Goal: Information Seeking & Learning: Check status

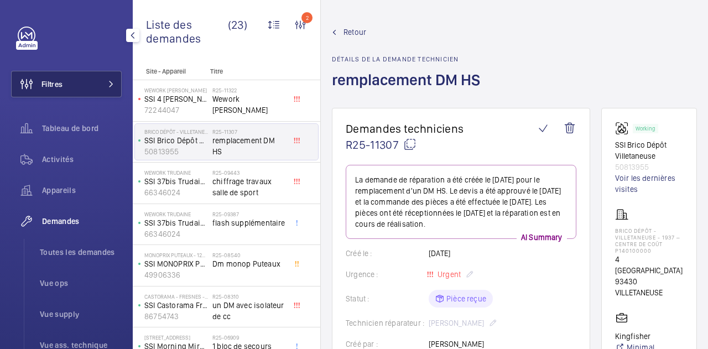
click at [58, 82] on span "Filtres" at bounding box center [51, 84] width 21 height 11
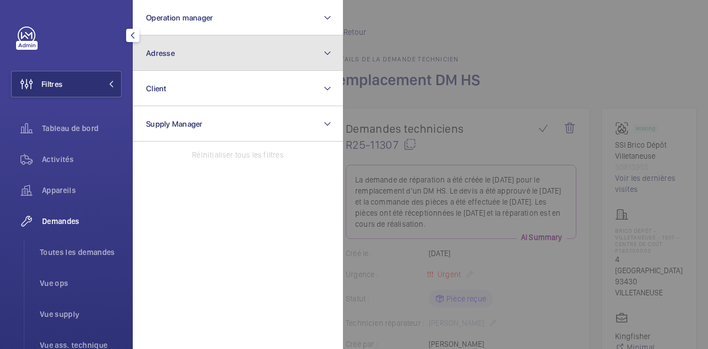
click at [211, 47] on button "Adresse" at bounding box center [238, 52] width 210 height 35
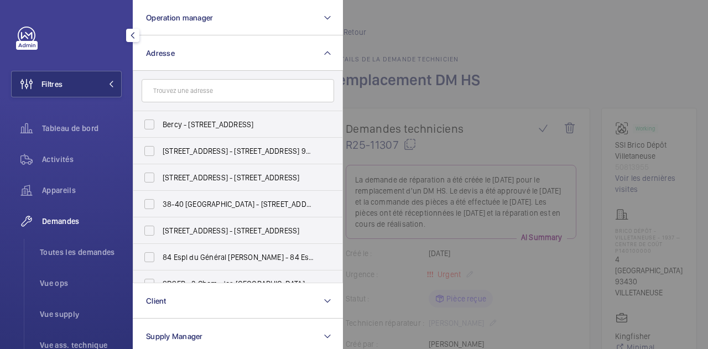
click at [173, 88] on input "text" at bounding box center [238, 90] width 193 height 23
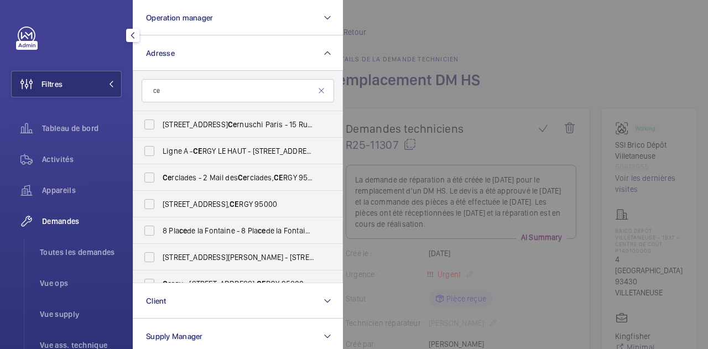
type input "c"
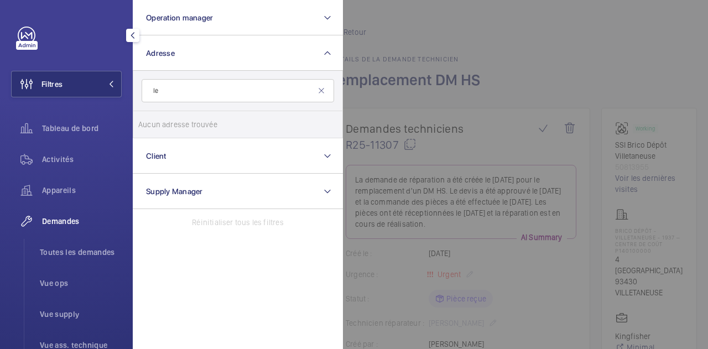
type input "l"
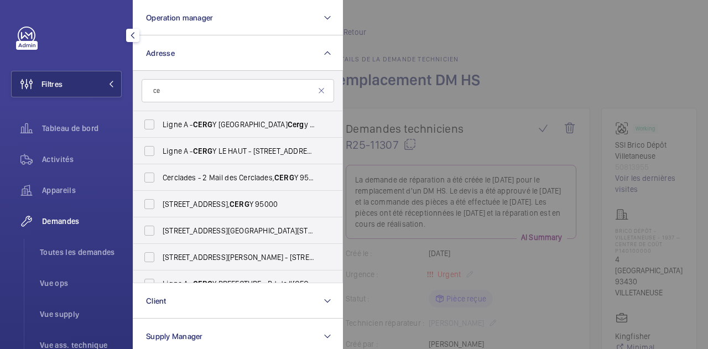
type input "c"
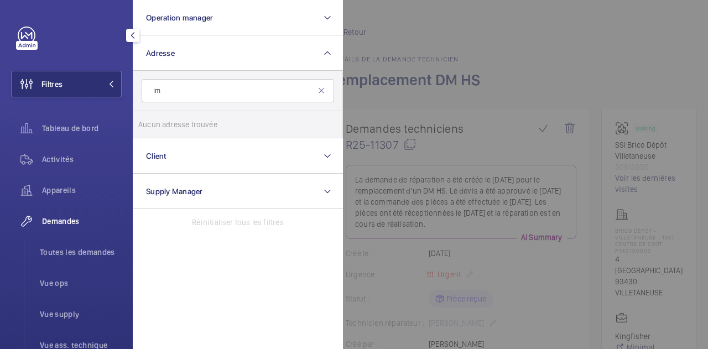
type input "i"
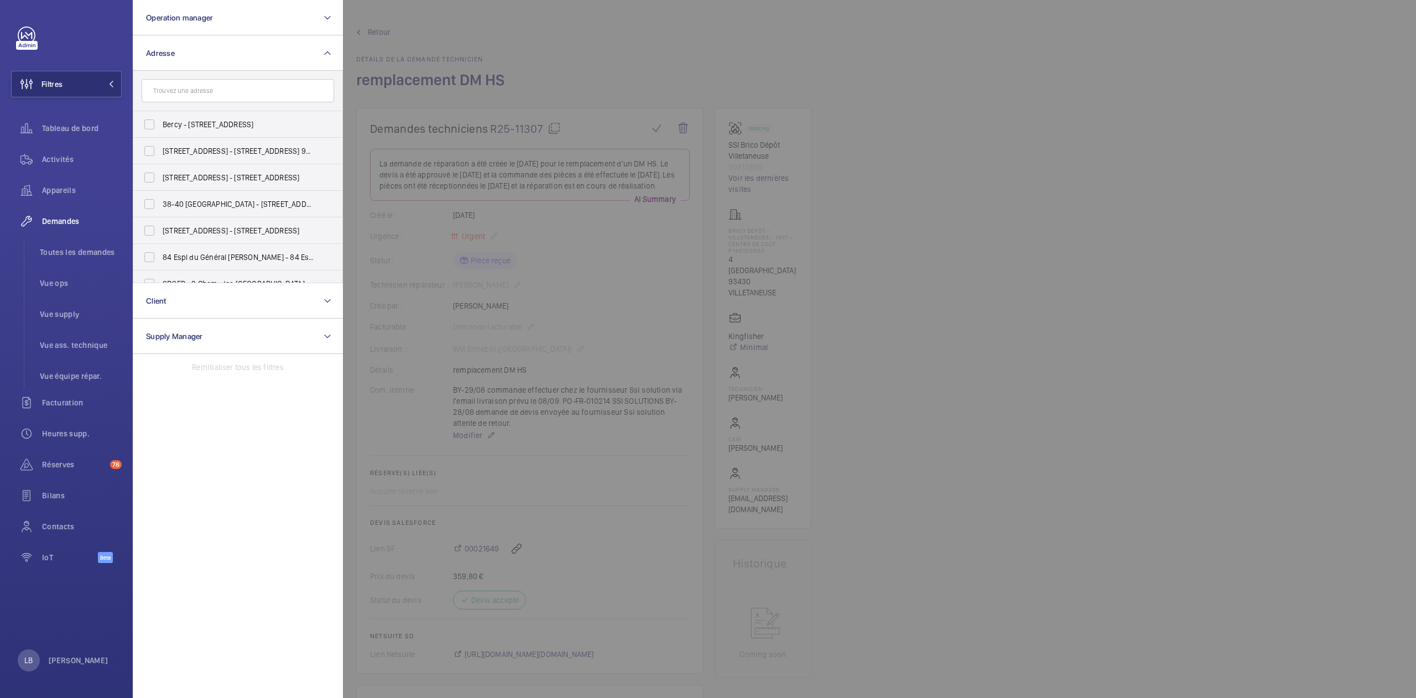
drag, startPoint x: 293, startPoint y: 11, endPoint x: 635, endPoint y: 93, distance: 351.7
click at [635, 93] on div at bounding box center [1051, 349] width 1416 height 698
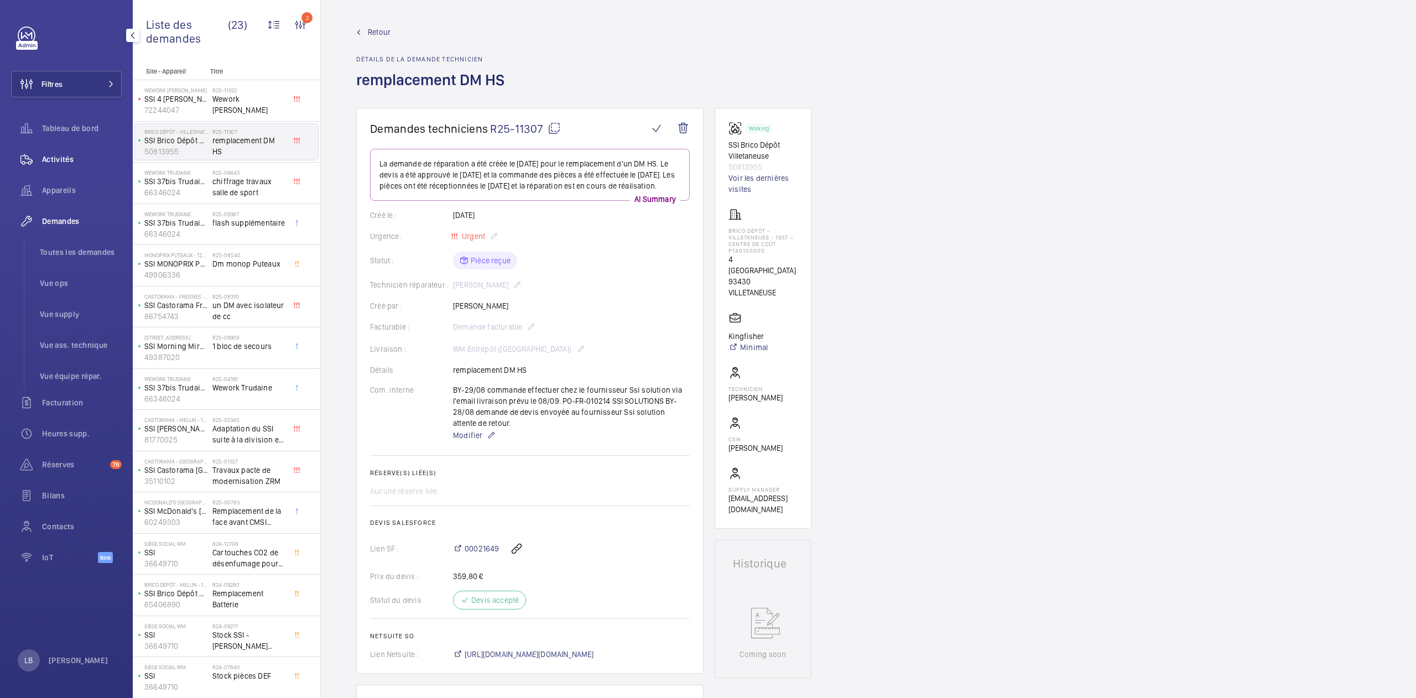
click at [60, 157] on span "Activités" at bounding box center [82, 159] width 80 height 11
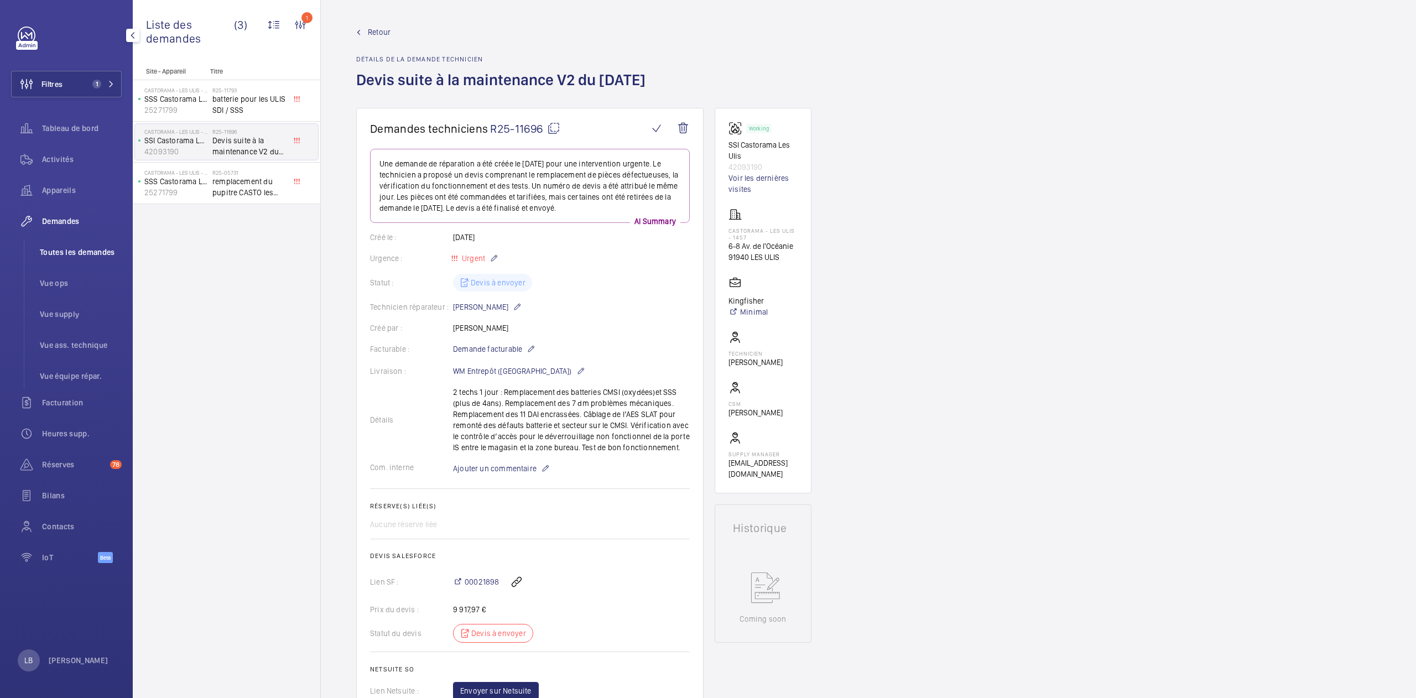
click at [95, 249] on span "Toutes les demandes" at bounding box center [81, 252] width 82 height 11
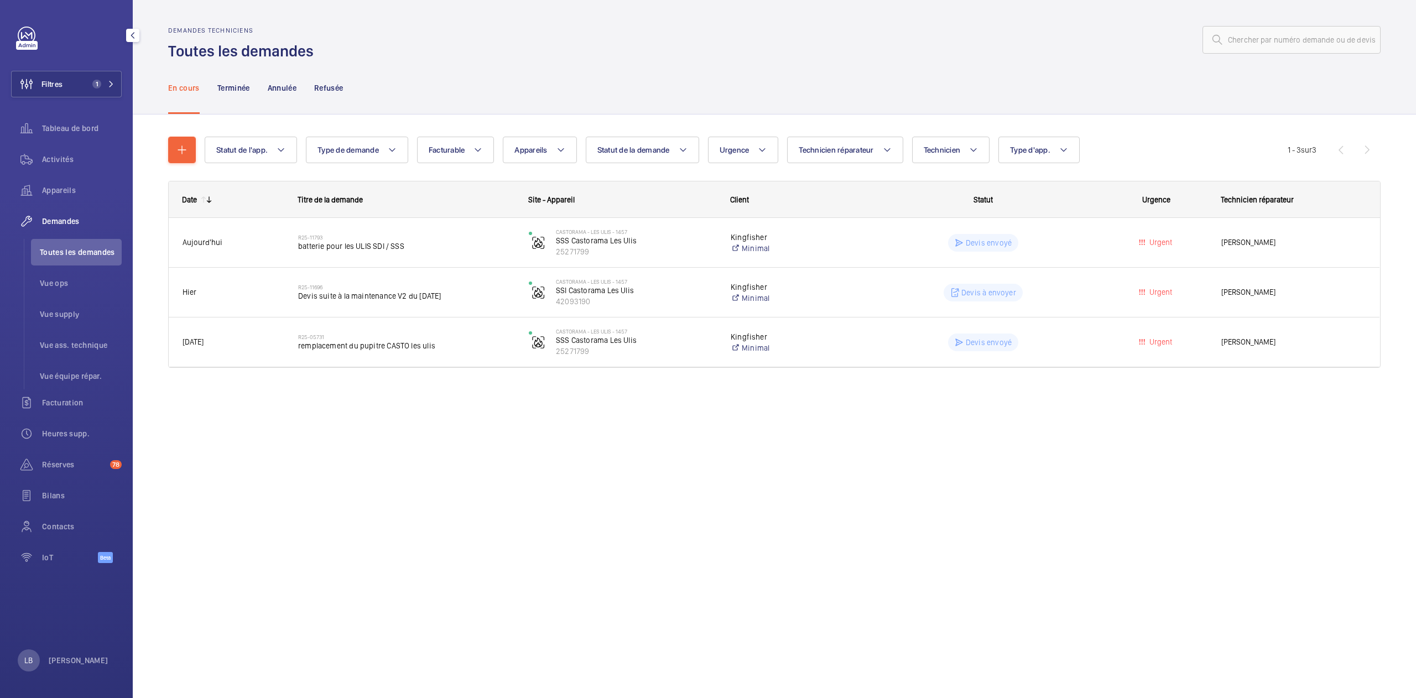
click at [83, 71] on button "Filtres 1" at bounding box center [66, 84] width 111 height 27
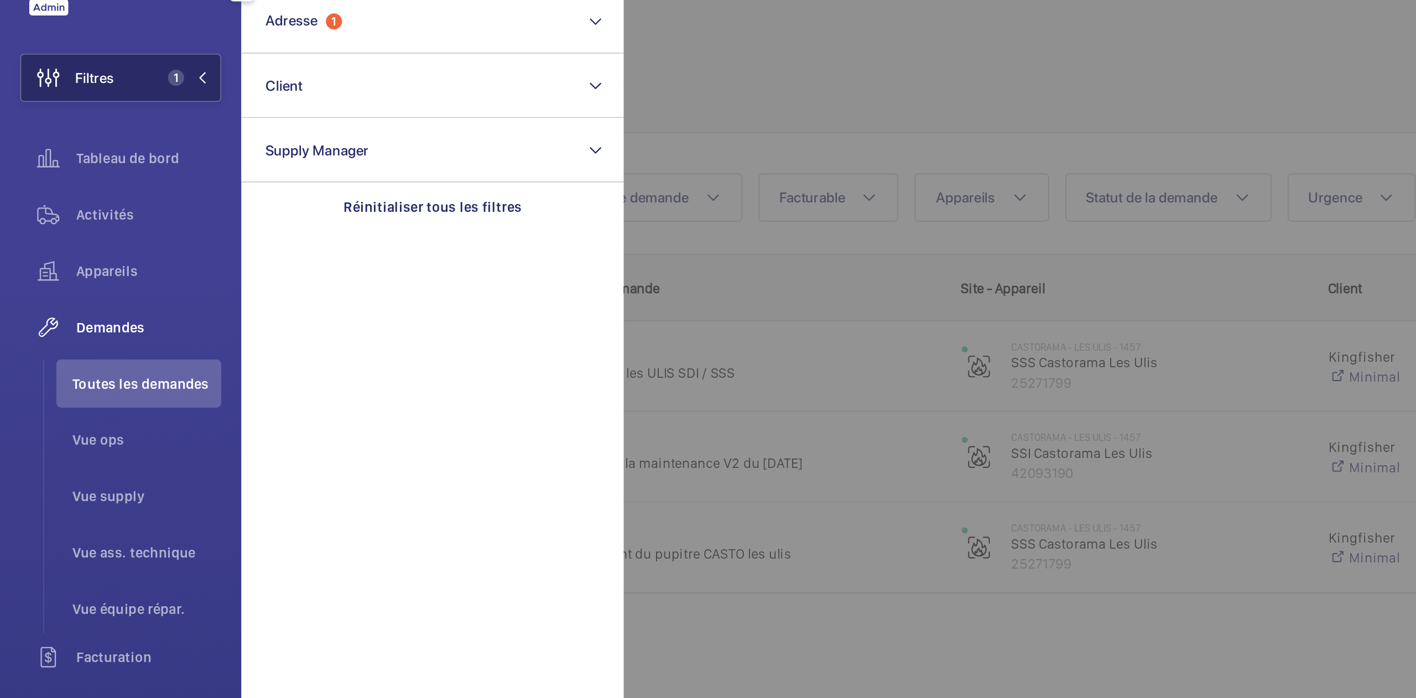
click at [50, 84] on span "Filtres" at bounding box center [51, 84] width 21 height 11
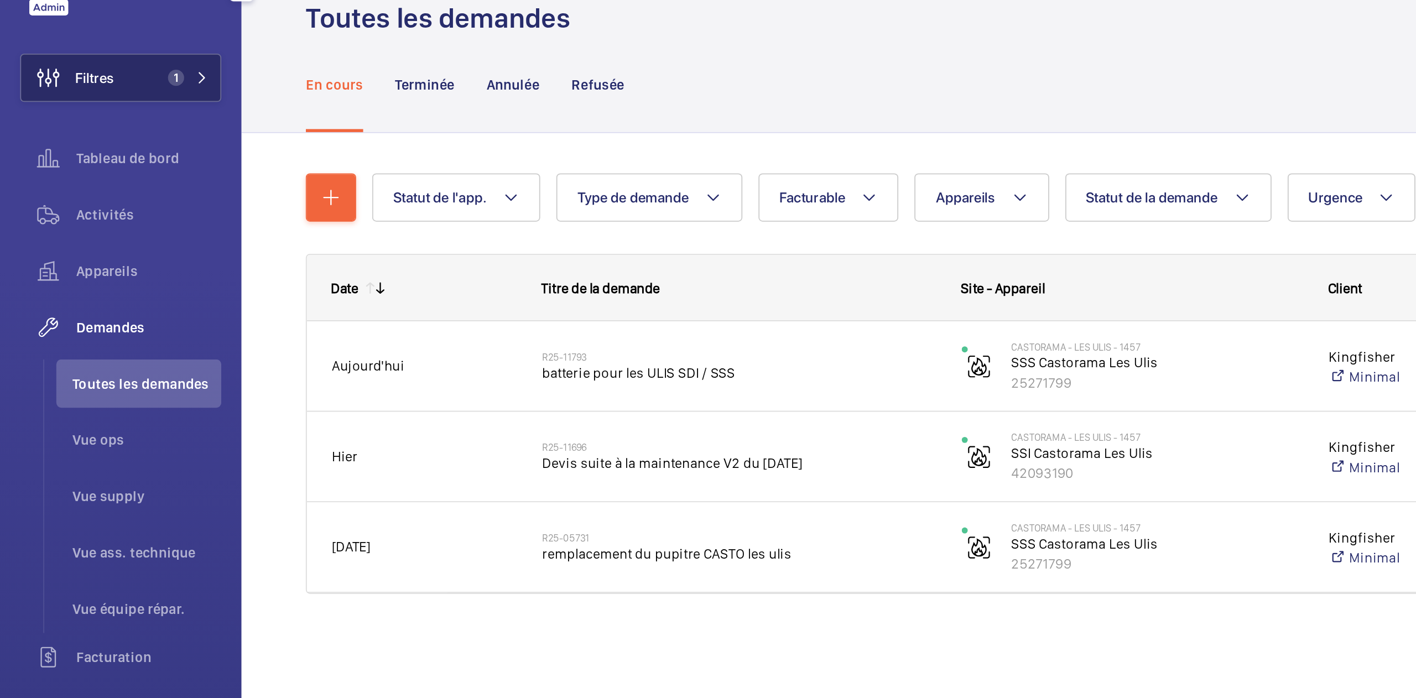
click at [92, 75] on button "Filtres 1" at bounding box center [66, 84] width 111 height 27
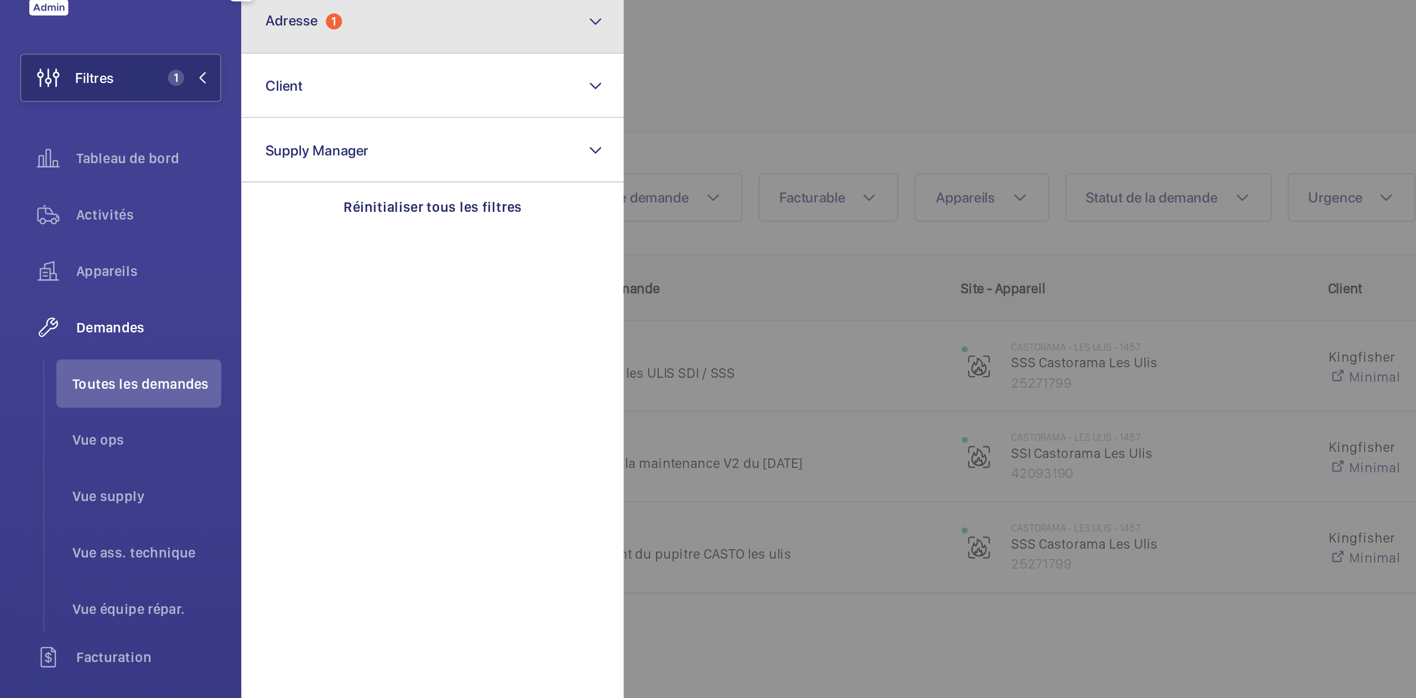
click at [198, 60] on button "Adresse 1" at bounding box center [238, 52] width 210 height 35
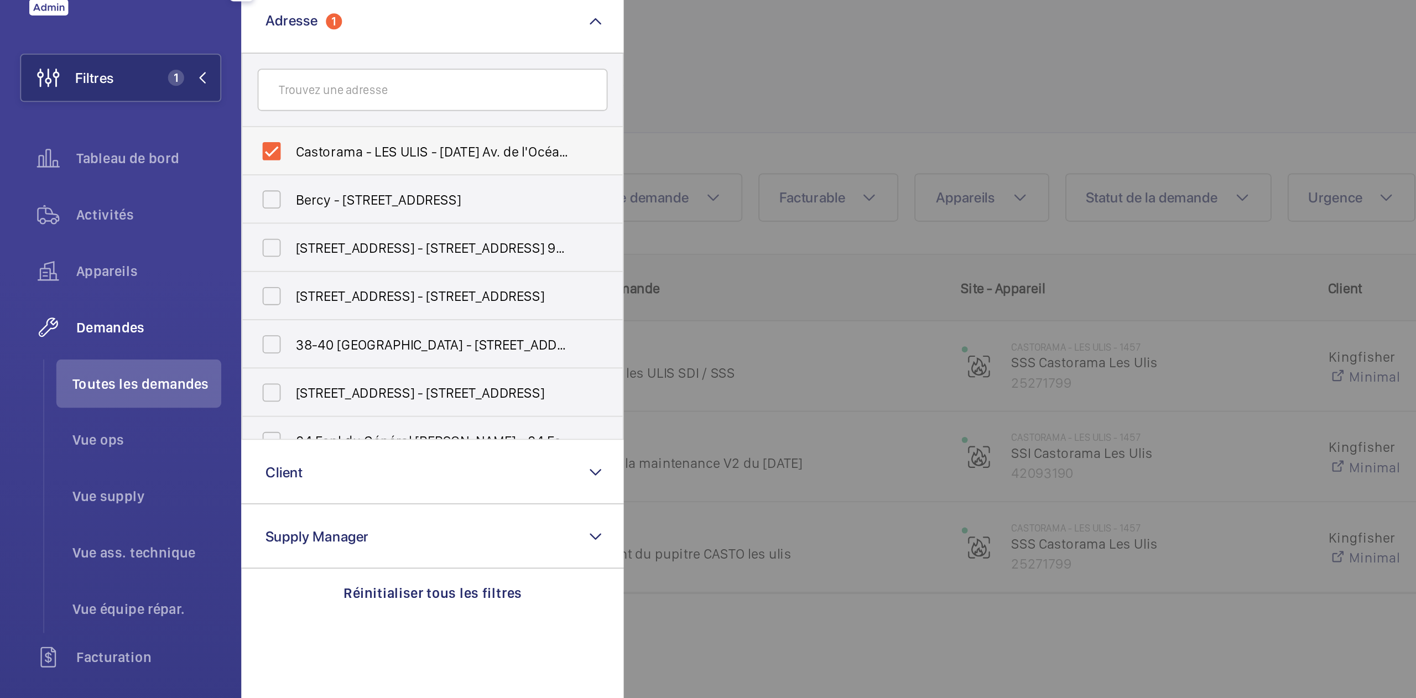
click at [153, 122] on label "Castorama - LES ULIS - [DATE] Av. de l'Océanie, LES ULIS 91940" at bounding box center [229, 124] width 193 height 27
click at [153, 122] on input "Castorama - LES ULIS - [DATE] Av. de l'Océanie, LES ULIS 91940" at bounding box center [149, 124] width 22 height 22
checkbox input "false"
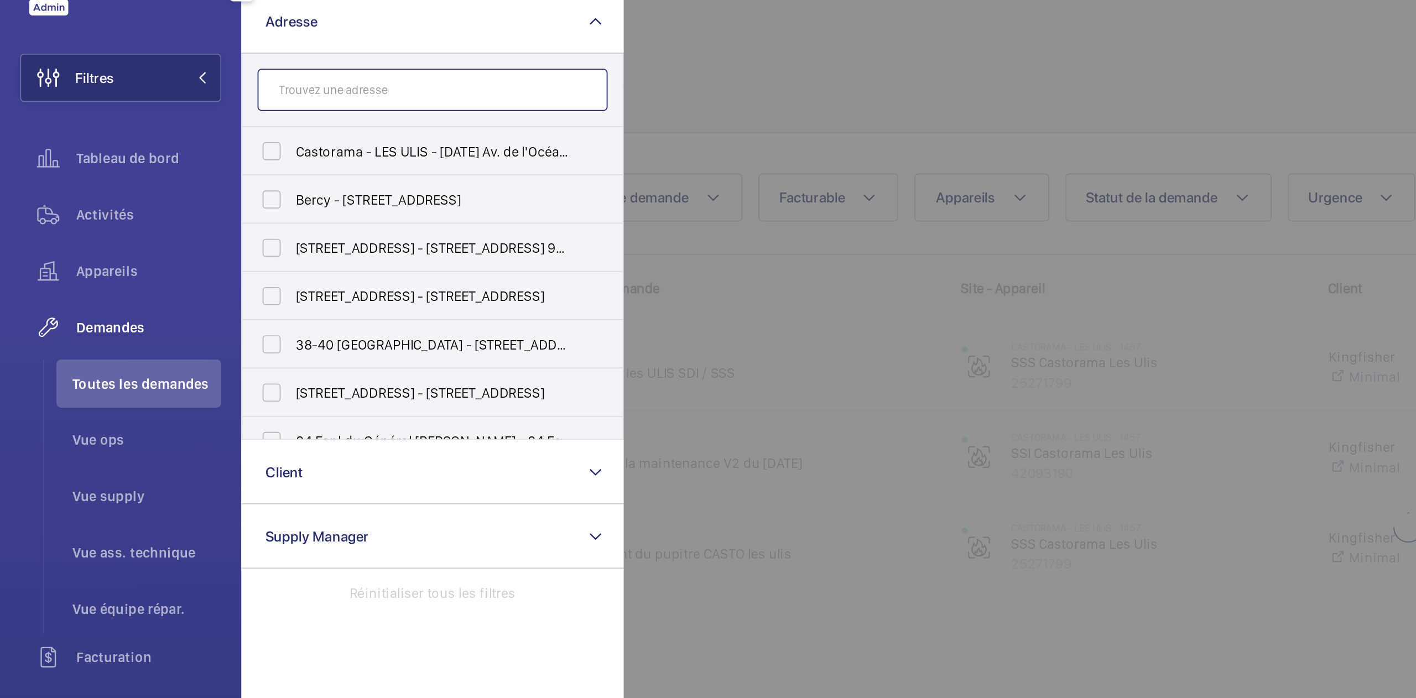
click at [208, 87] on input "text" at bounding box center [238, 90] width 193 height 23
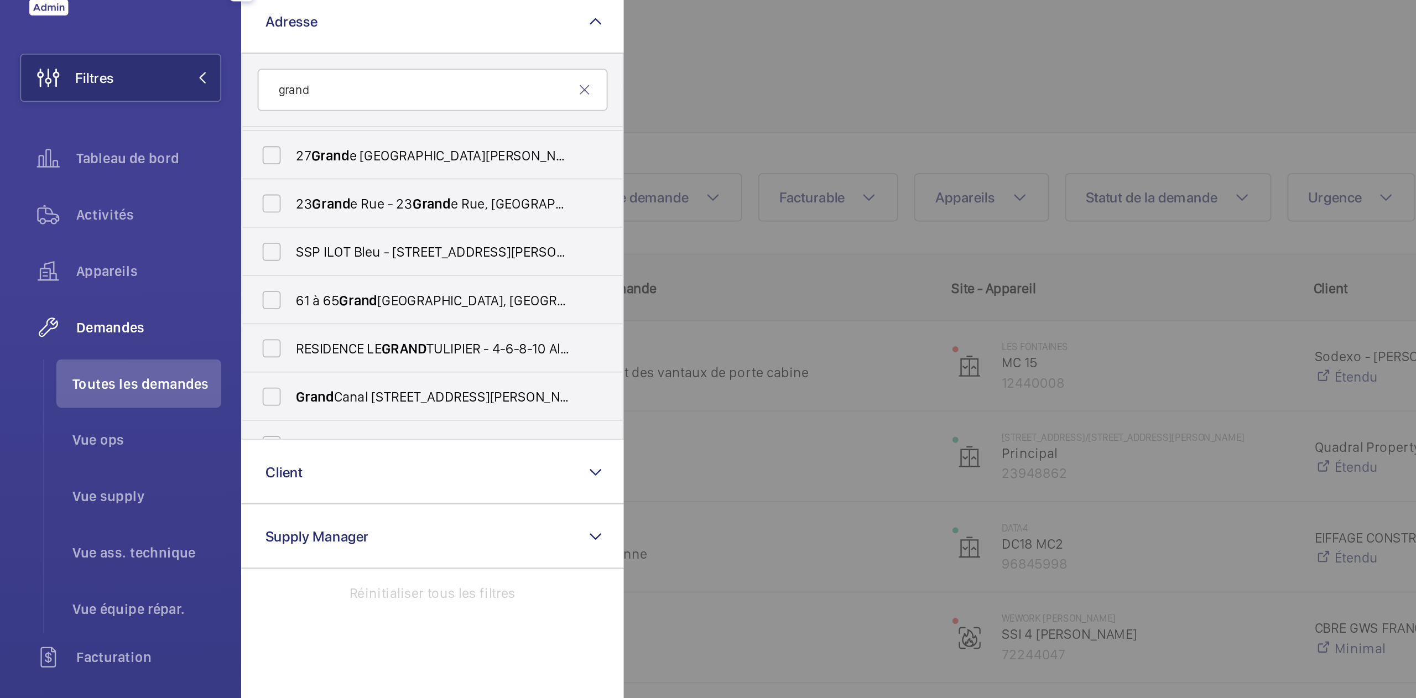
scroll to position [206, 0]
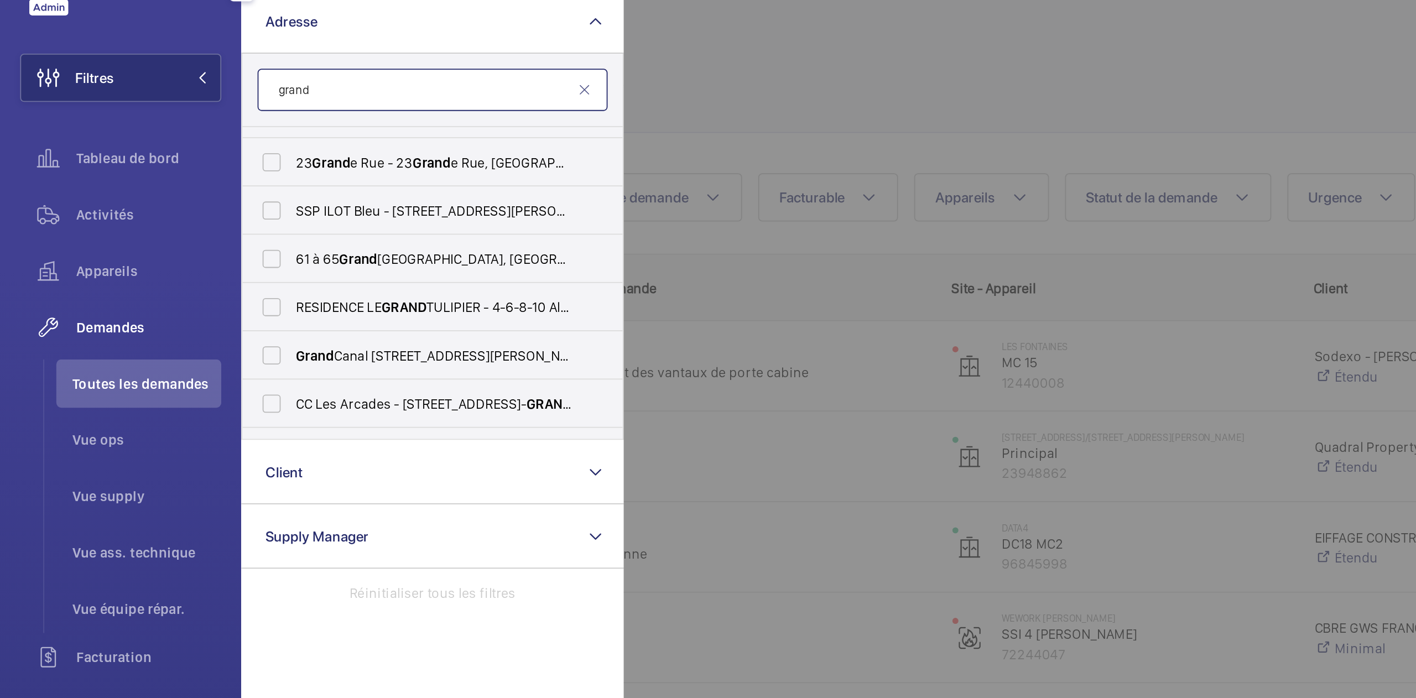
drag, startPoint x: 245, startPoint y: 215, endPoint x: 189, endPoint y: 96, distance: 131.4
click at [189, 96] on input "grand" at bounding box center [238, 90] width 193 height 23
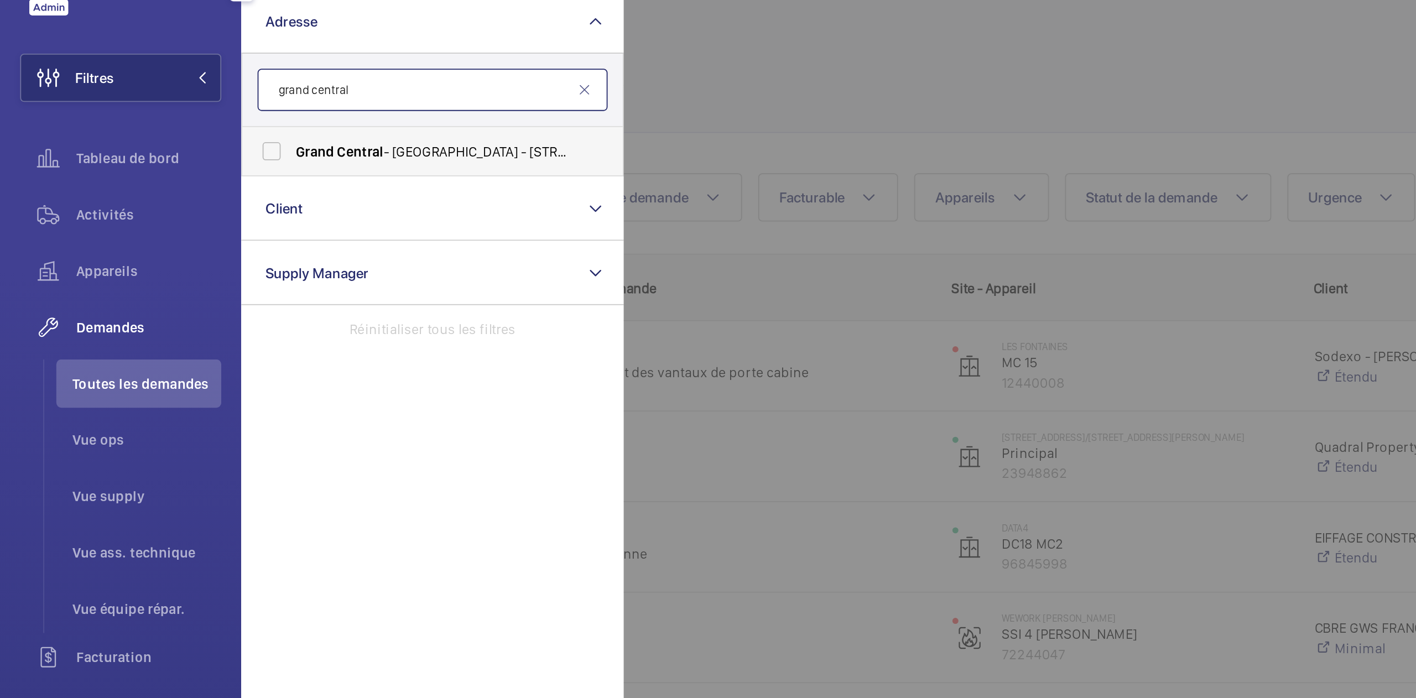
type input "grand central"
click at [155, 124] on label "[GEOGRAPHIC_DATA] - [STREET_ADDRESS]" at bounding box center [229, 124] width 193 height 27
click at [155, 124] on input "[GEOGRAPHIC_DATA] - [STREET_ADDRESS]" at bounding box center [149, 124] width 22 height 22
checkbox input "true"
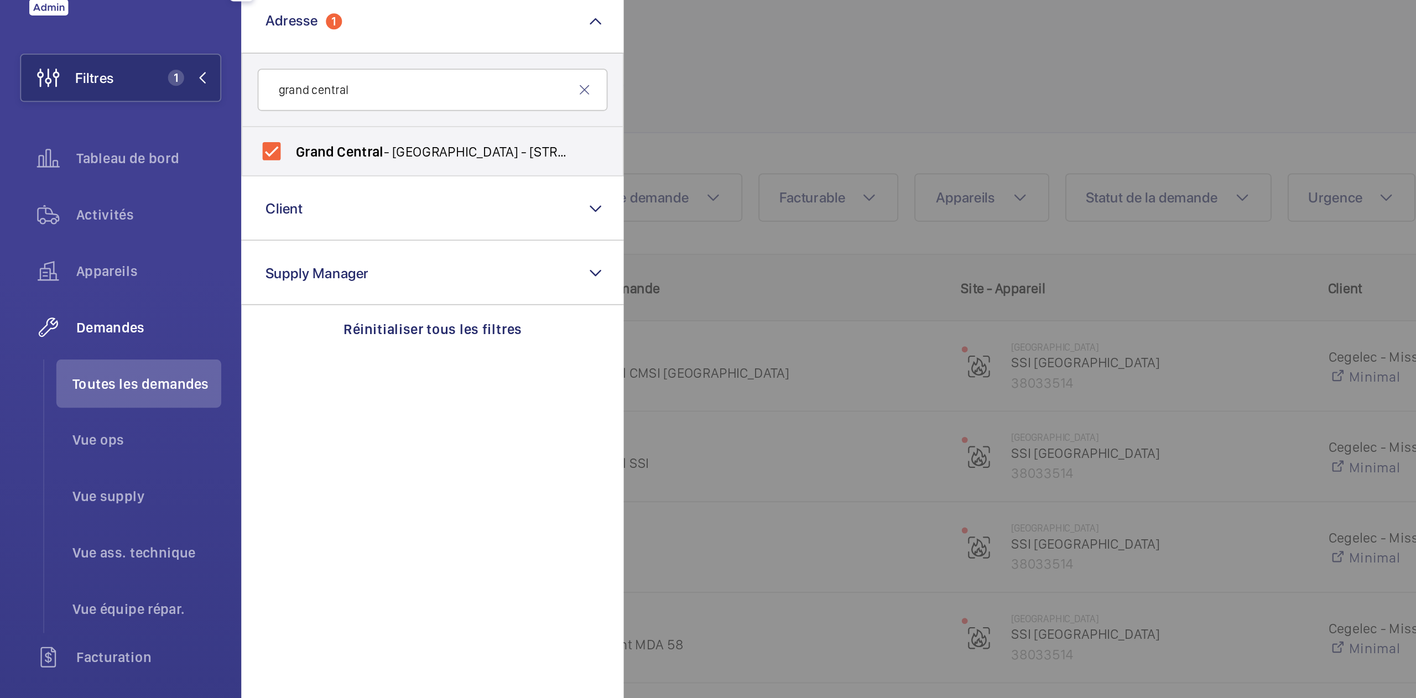
click at [402, 95] on div at bounding box center [1051, 349] width 1416 height 698
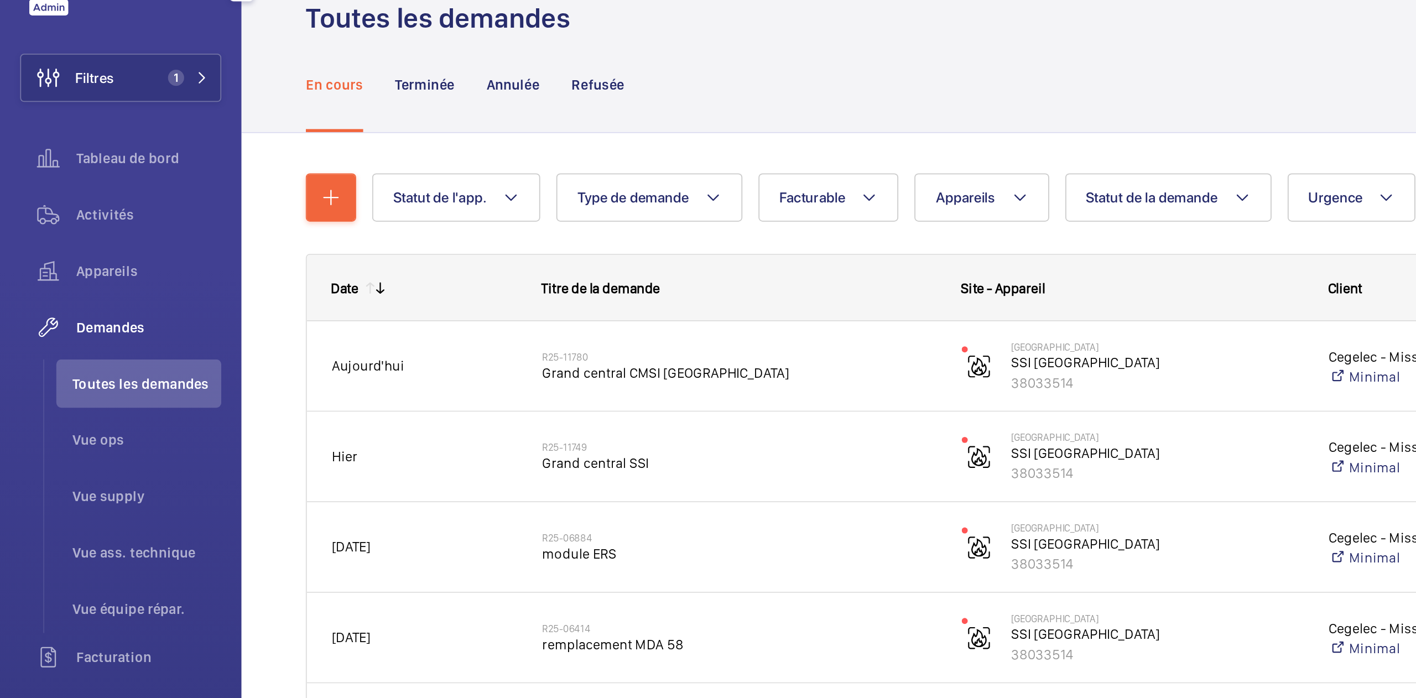
click at [96, 251] on span "Toutes les demandes" at bounding box center [81, 252] width 82 height 11
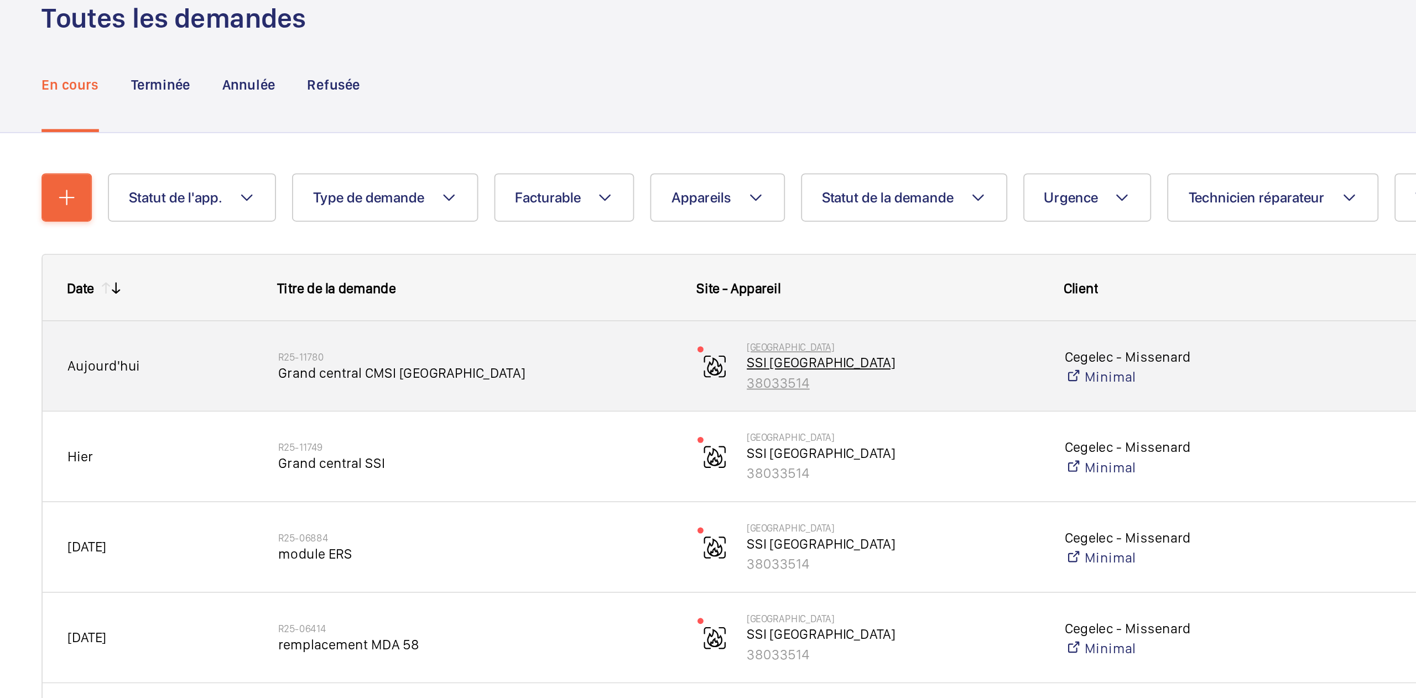
click at [707, 251] on p "38033514" at bounding box center [636, 251] width 160 height 11
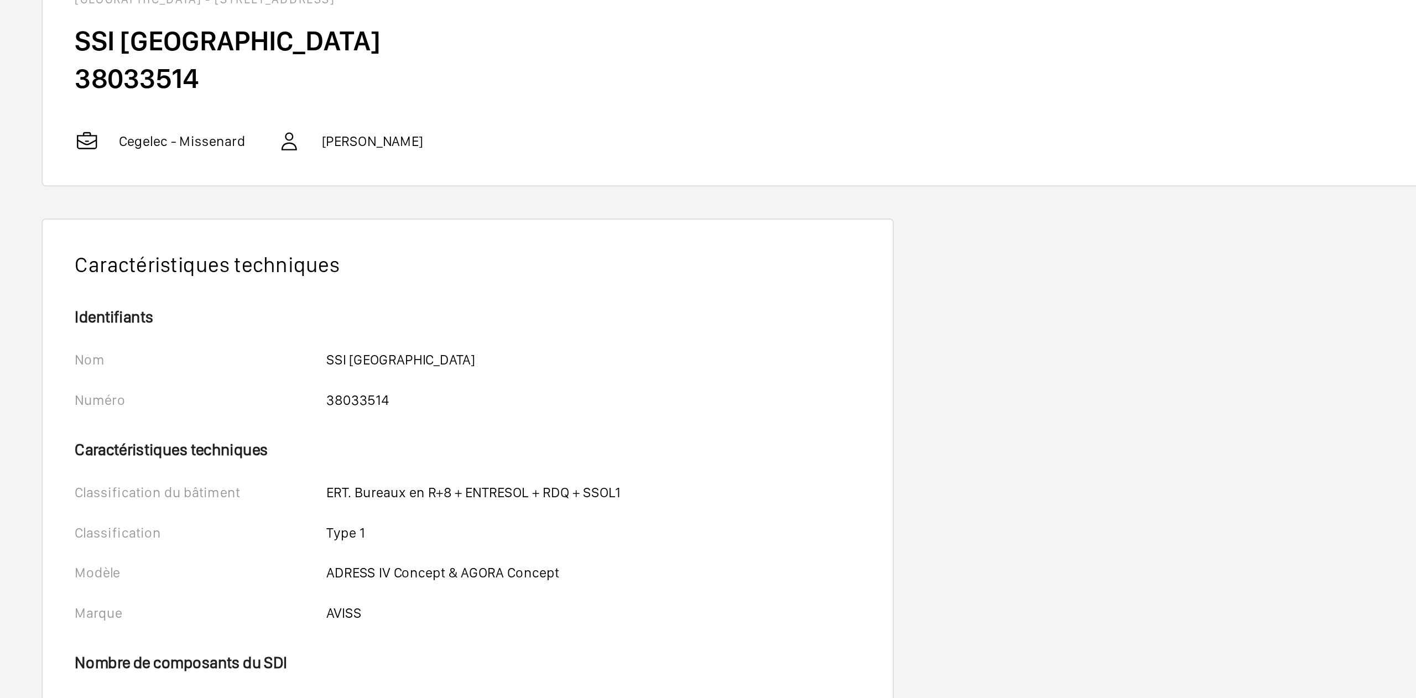
scroll to position [40, 0]
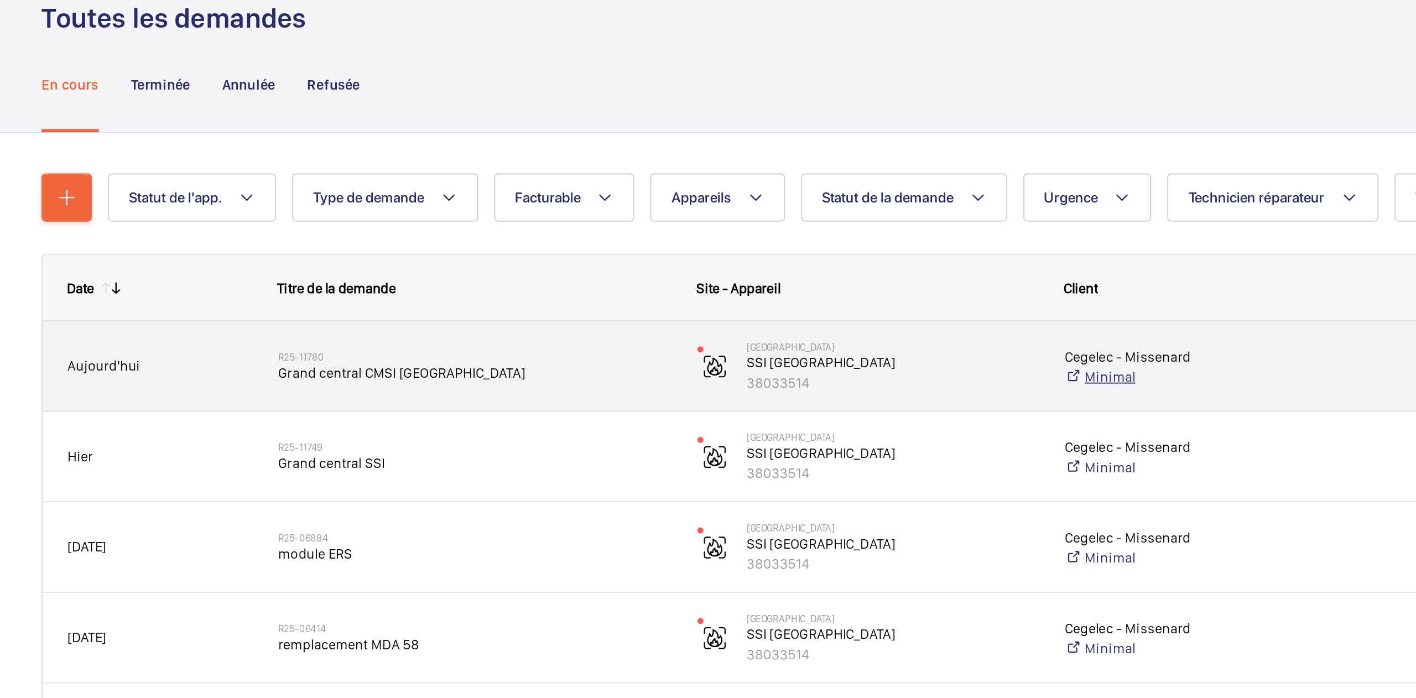
click at [844, 250] on link "Minimal" at bounding box center [796, 248] width 130 height 11
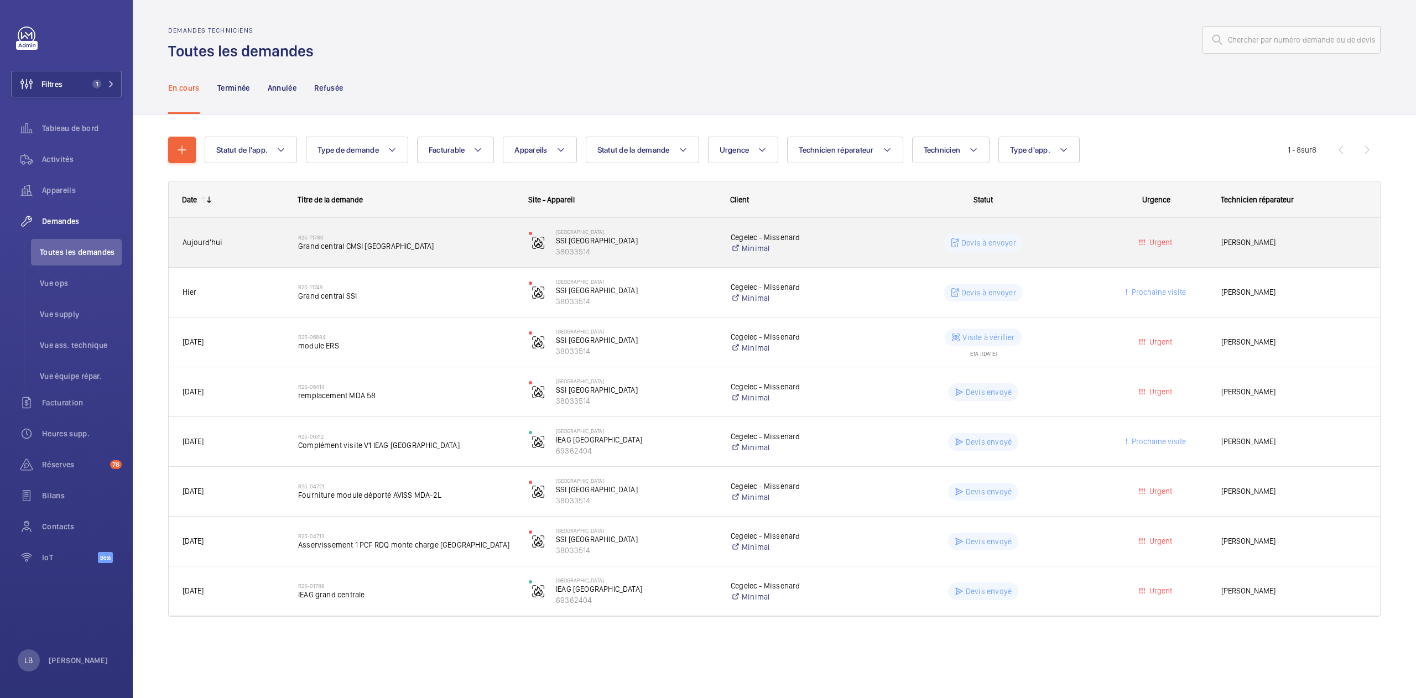
click at [1089, 254] on div "Devis à envoyer" at bounding box center [977, 243] width 230 height 40
